Goal: Information Seeking & Learning: Learn about a topic

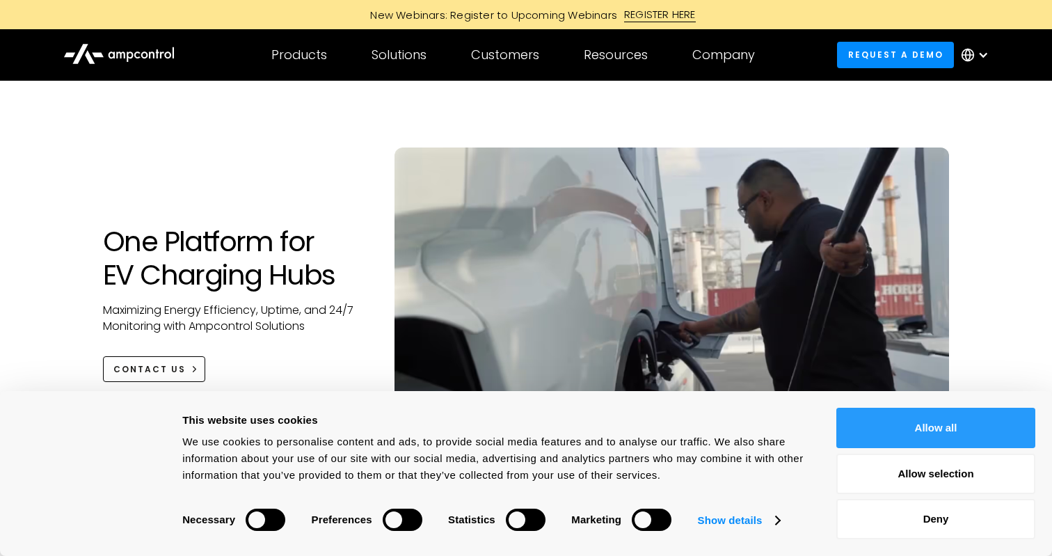
click at [920, 418] on button "Allow all" at bounding box center [935, 428] width 199 height 40
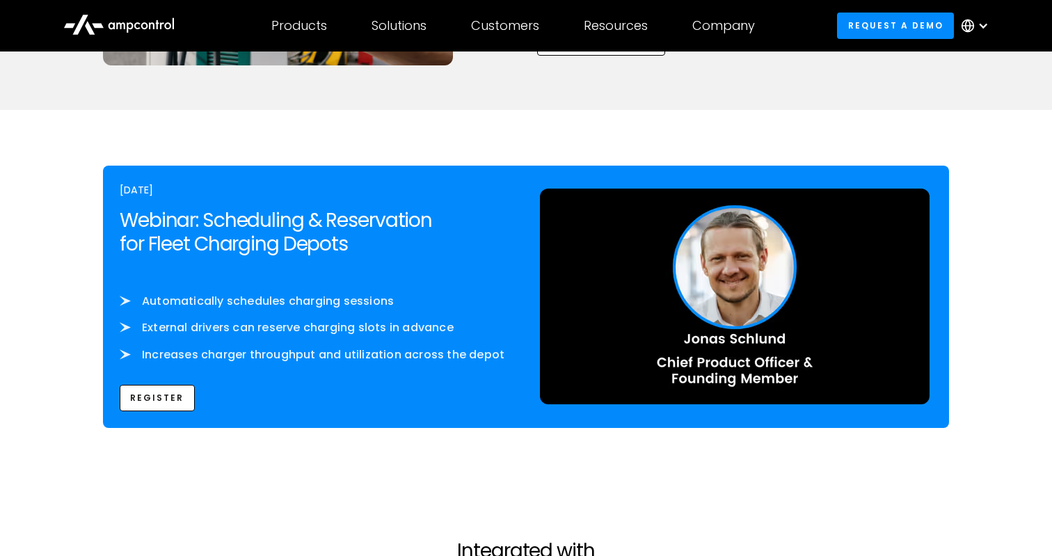
scroll to position [2129, 0]
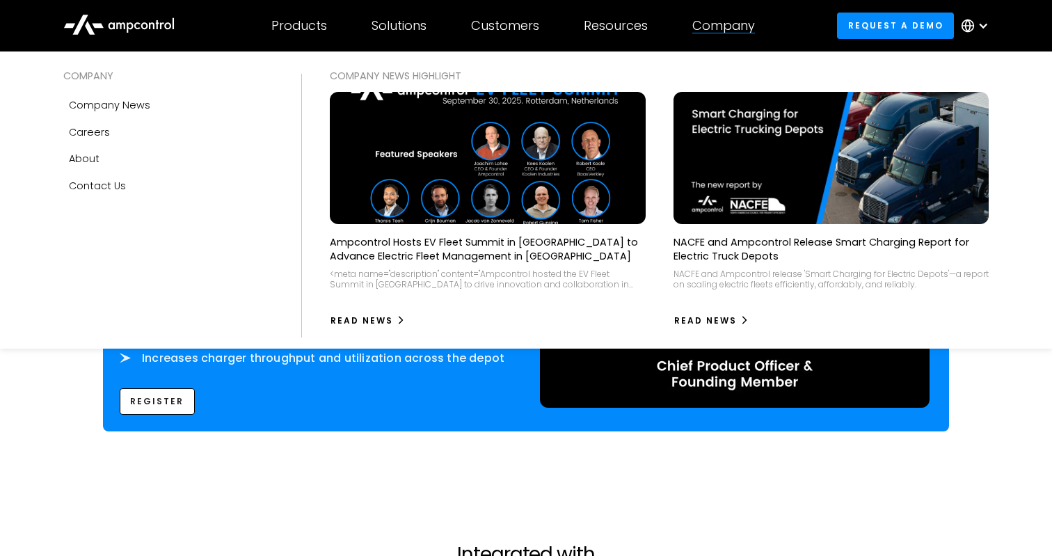
click at [733, 22] on div "Company" at bounding box center [723, 25] width 63 height 15
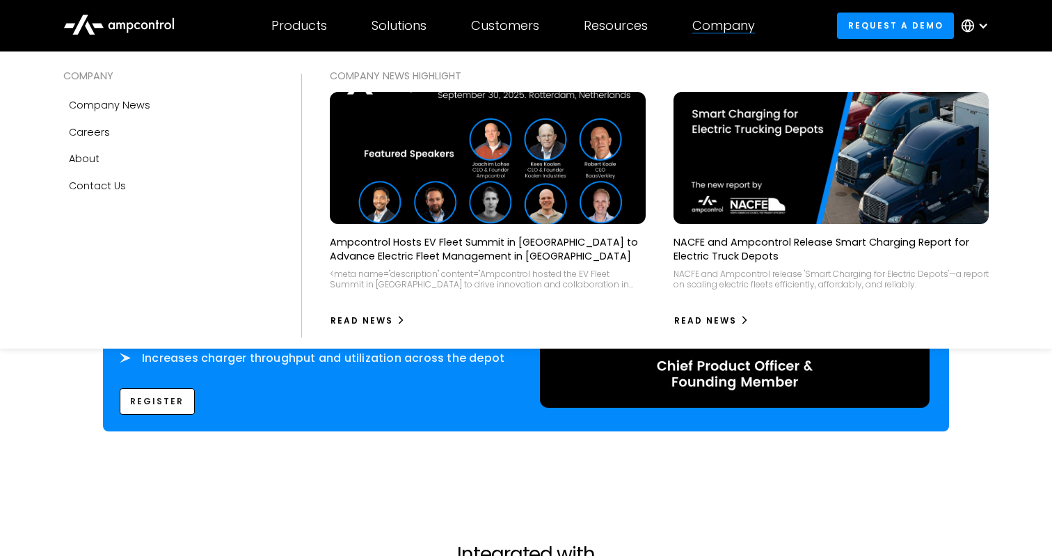
click at [525, 140] on img at bounding box center [487, 158] width 347 height 145
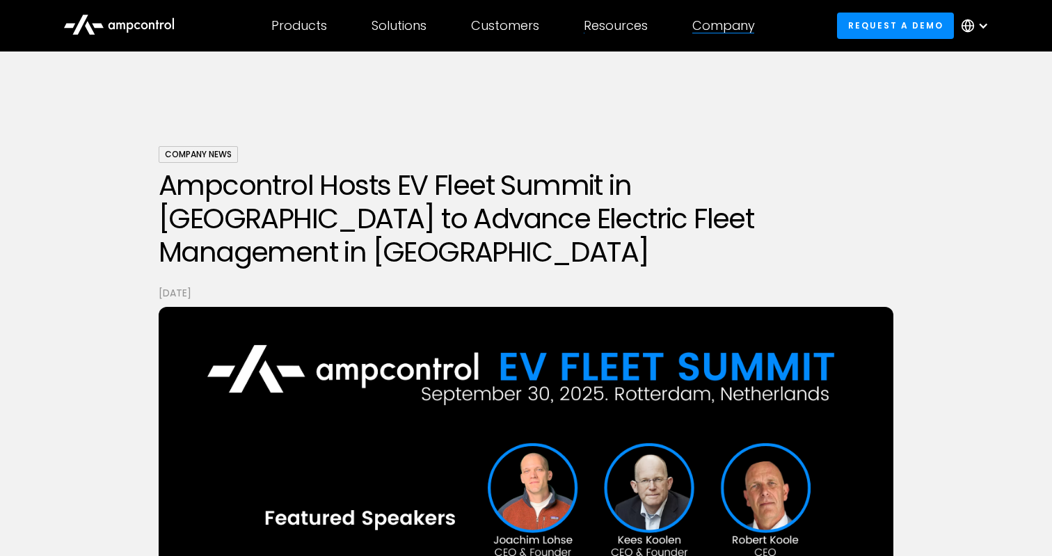
click at [713, 36] on div "Company COMPANY Company news Careers About Contact Us COMPANY NEWS Highlight Am…" at bounding box center [723, 25] width 107 height 49
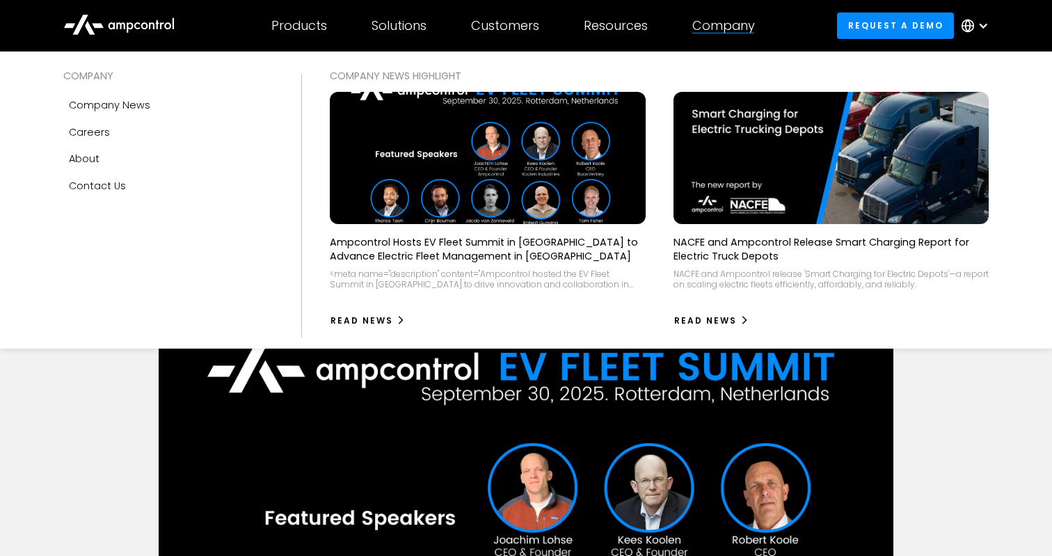
click at [718, 28] on div "Company" at bounding box center [723, 25] width 63 height 15
click at [120, 165] on link "About" at bounding box center [168, 158] width 211 height 26
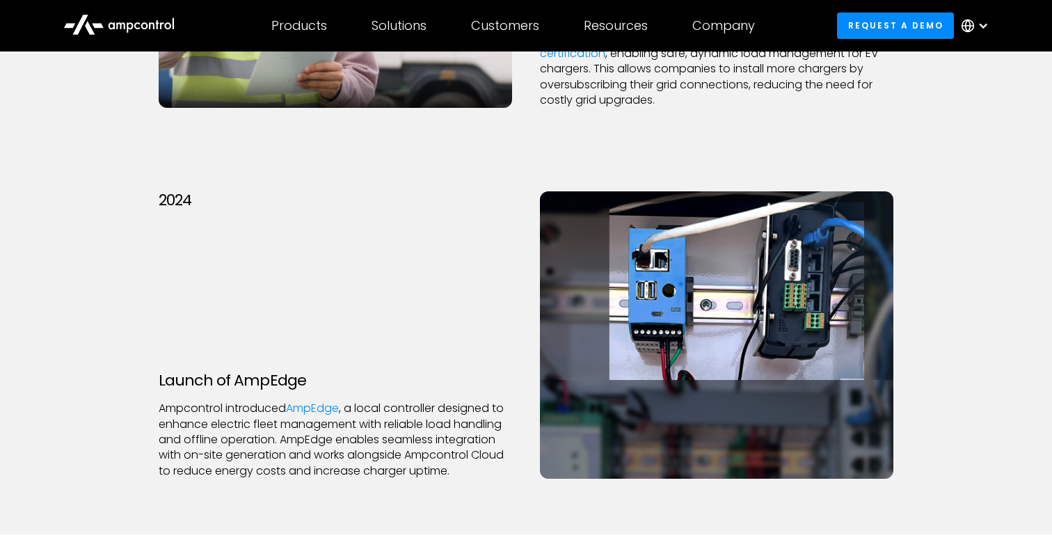
scroll to position [2962, 0]
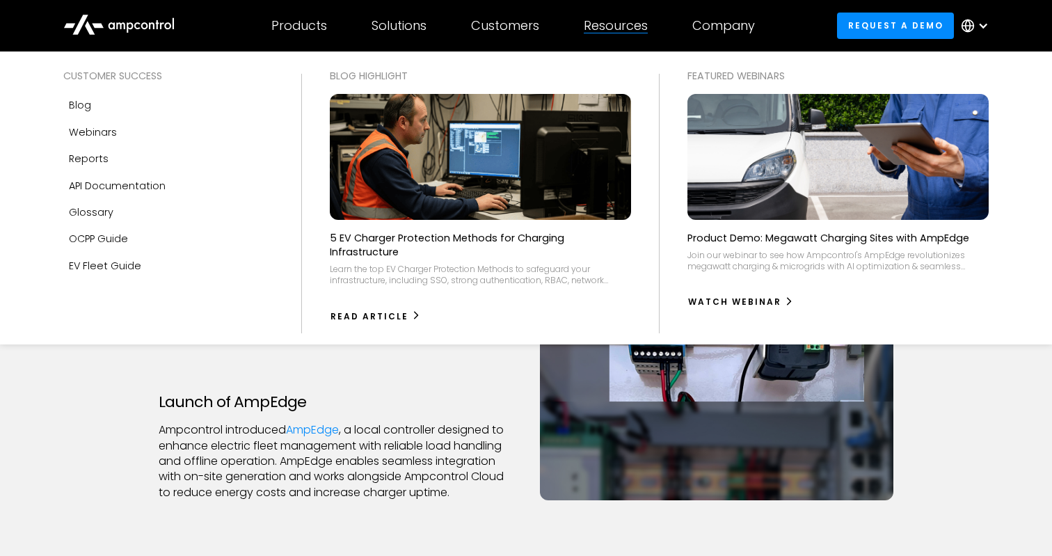
drag, startPoint x: 630, startPoint y: 22, endPoint x: 631, endPoint y: 41, distance: 18.8
click at [631, 41] on div "Resources Customer success Blog Webinars Reports Product guides API Documentati…" at bounding box center [615, 25] width 109 height 49
click at [157, 232] on link "OCPP Guide" at bounding box center [168, 238] width 211 height 26
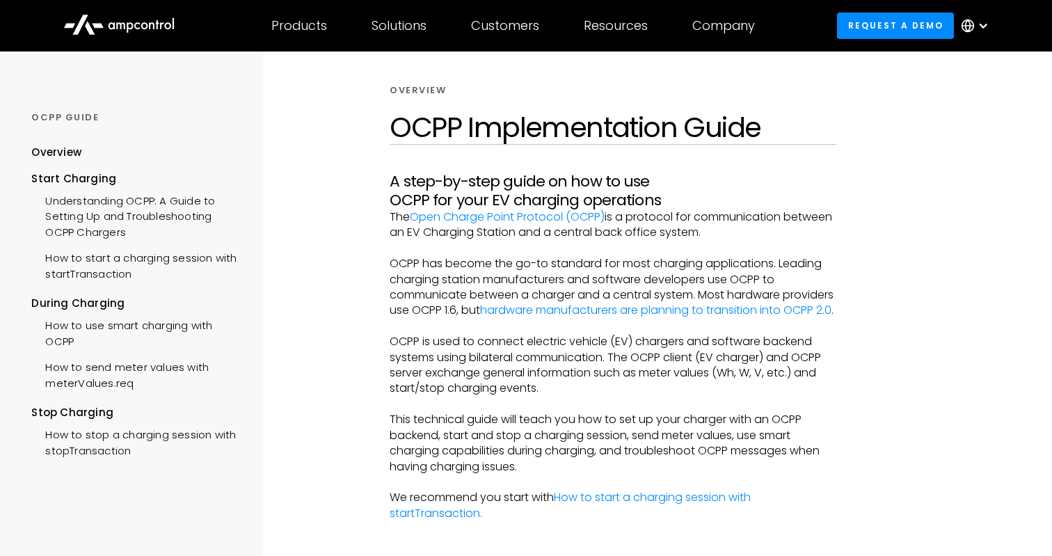
scroll to position [40, 0]
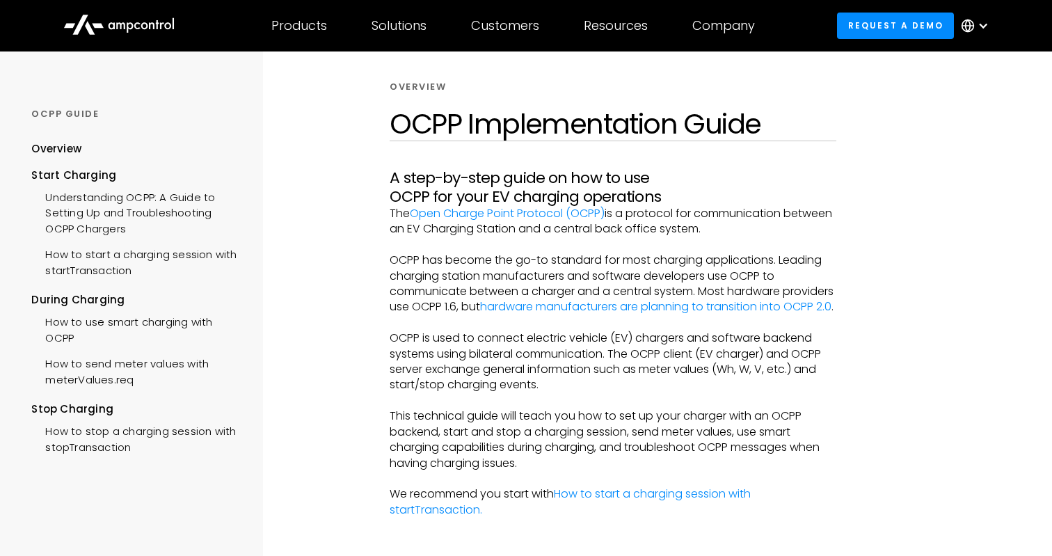
click at [422, 228] on p "The Open Charge Point Protocol (OCPP) is a protocol for communication between a…" at bounding box center [613, 221] width 446 height 31
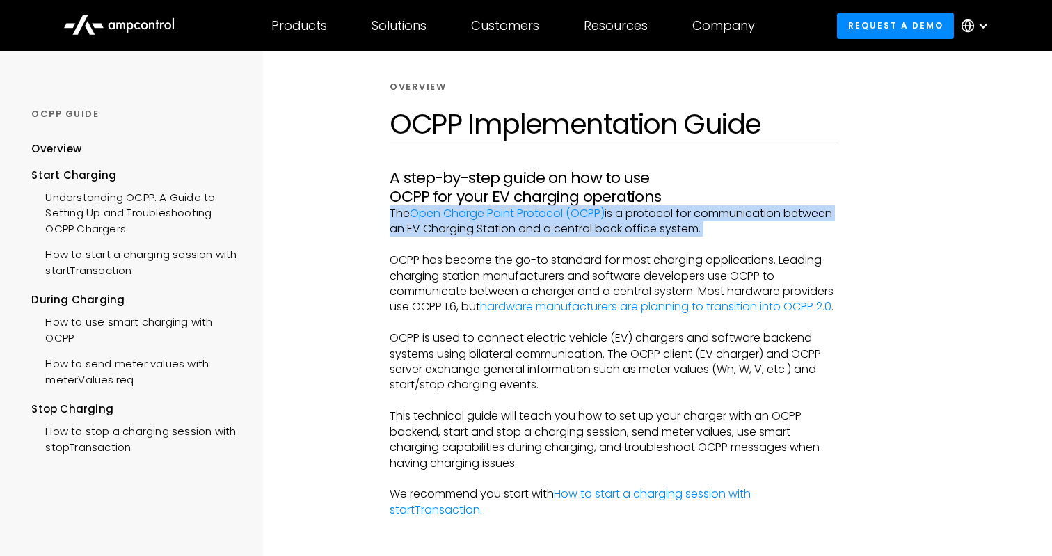
click at [422, 228] on p "The Open Charge Point Protocol (OCPP) is a protocol for communication between a…" at bounding box center [613, 221] width 446 height 31
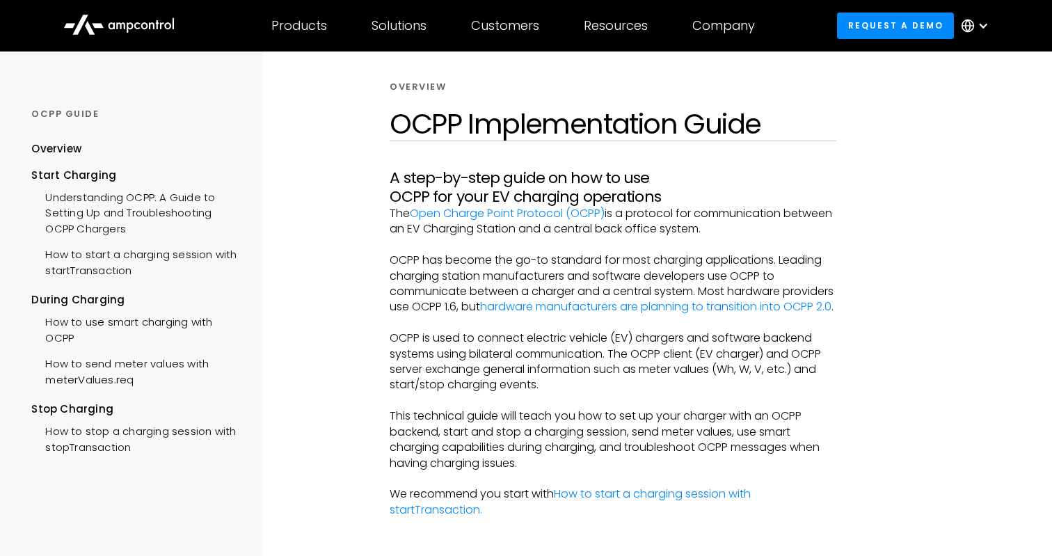
click at [434, 261] on p "OCPP has become the go-to standard for most charging applications. Leading char…" at bounding box center [613, 284] width 446 height 63
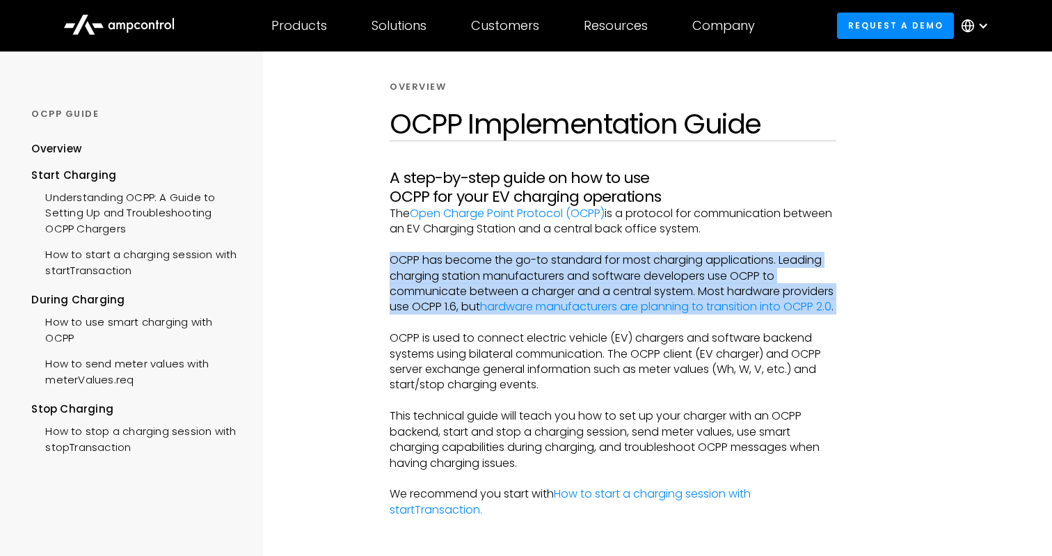
click at [434, 261] on p "OCPP has become the go-to standard for most charging applications. Leading char…" at bounding box center [613, 284] width 446 height 63
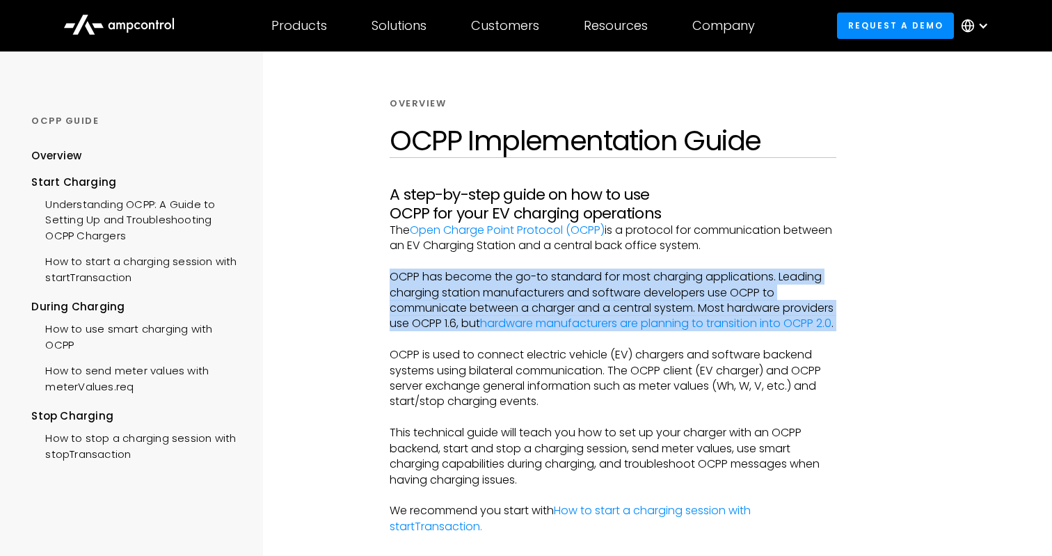
scroll to position [0, 0]
